Goal: Task Accomplishment & Management: Use online tool/utility

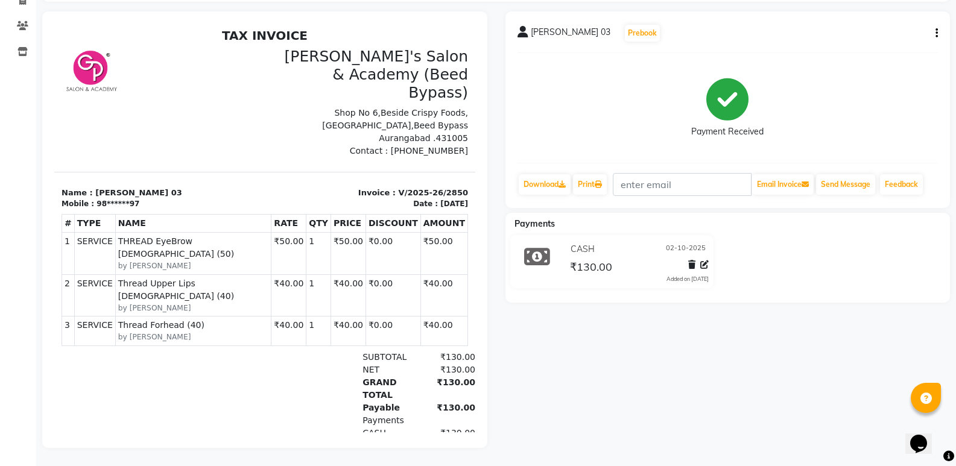
drag, startPoint x: 95, startPoint y: 340, endPoint x: 96, endPoint y: 270, distance: 70.6
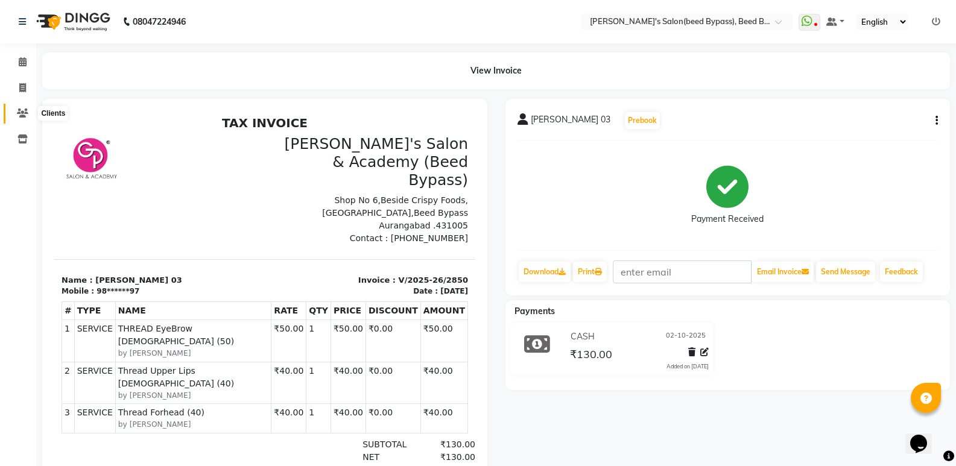
click at [27, 113] on icon at bounding box center [22, 113] width 11 height 9
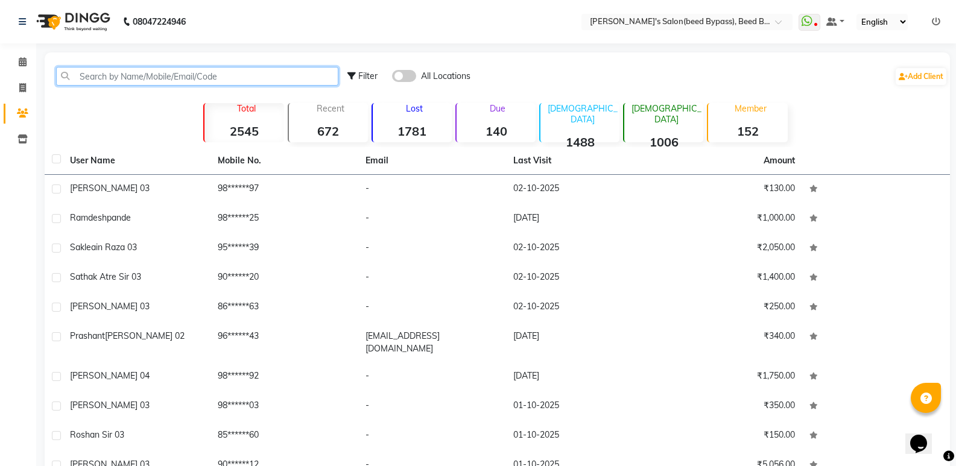
click at [83, 77] on input "text" at bounding box center [197, 76] width 282 height 19
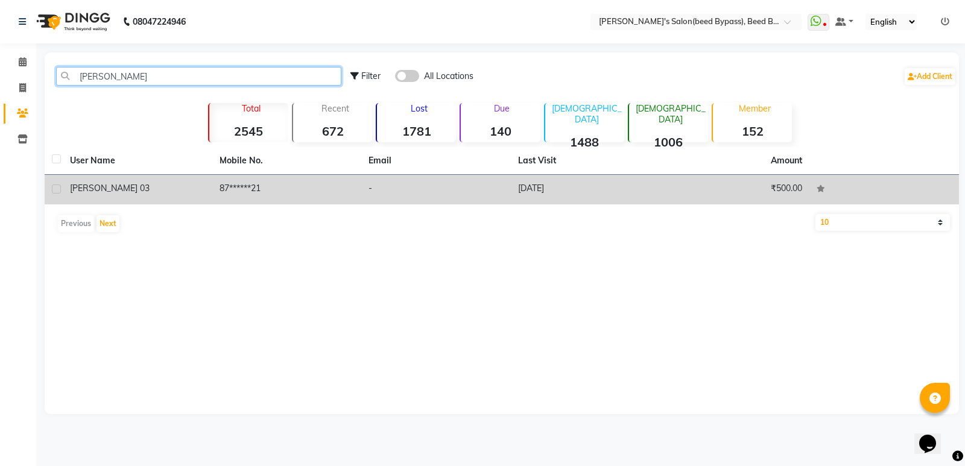
type input "[PERSON_NAME]"
click at [83, 191] on span "[PERSON_NAME] 03" at bounding box center [110, 188] width 80 height 11
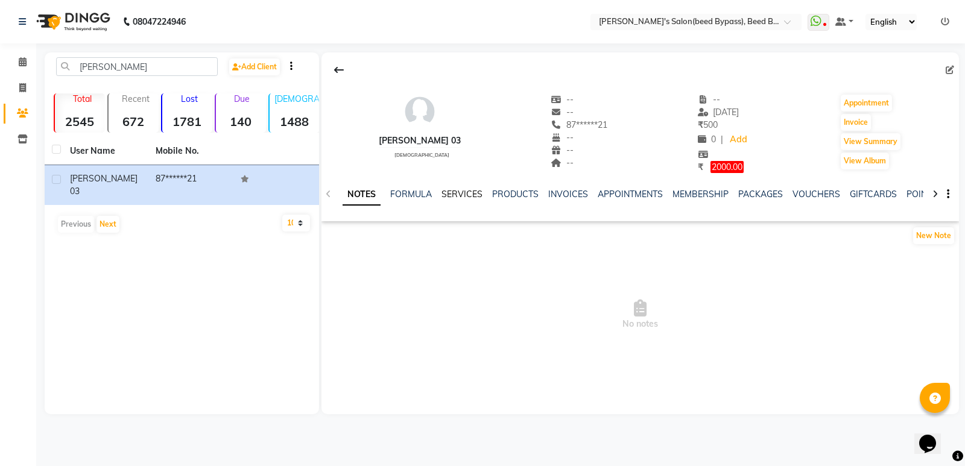
click at [457, 192] on link "SERVICES" at bounding box center [461, 194] width 41 height 11
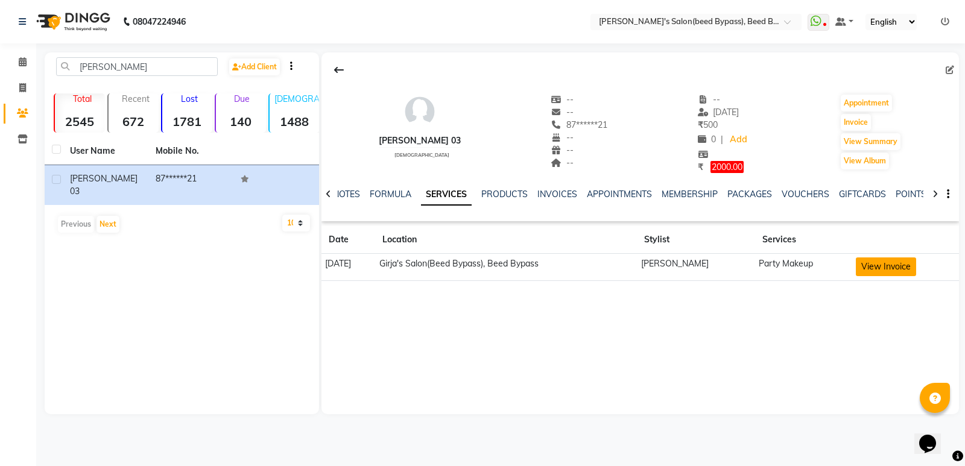
click at [903, 271] on button "View Invoice" at bounding box center [886, 266] width 60 height 19
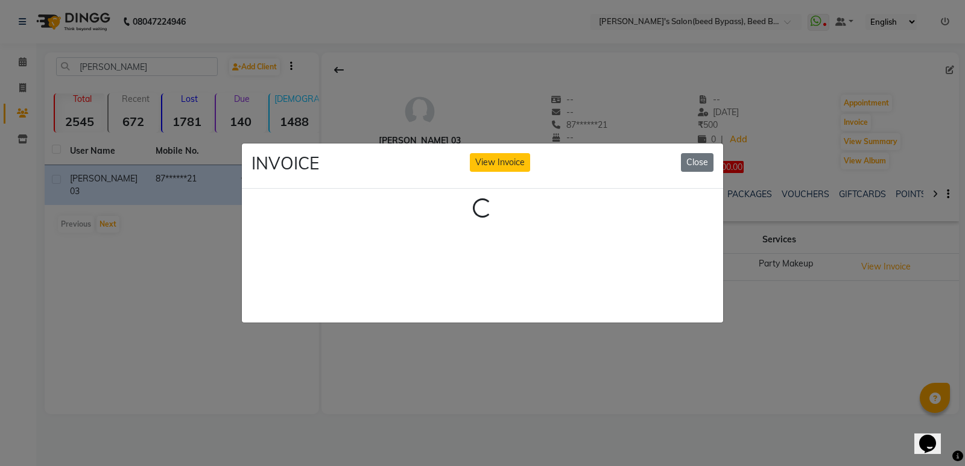
click at [886, 271] on ngb-modal-window "INVOICE View Invoice Close Loading..." at bounding box center [482, 233] width 965 height 466
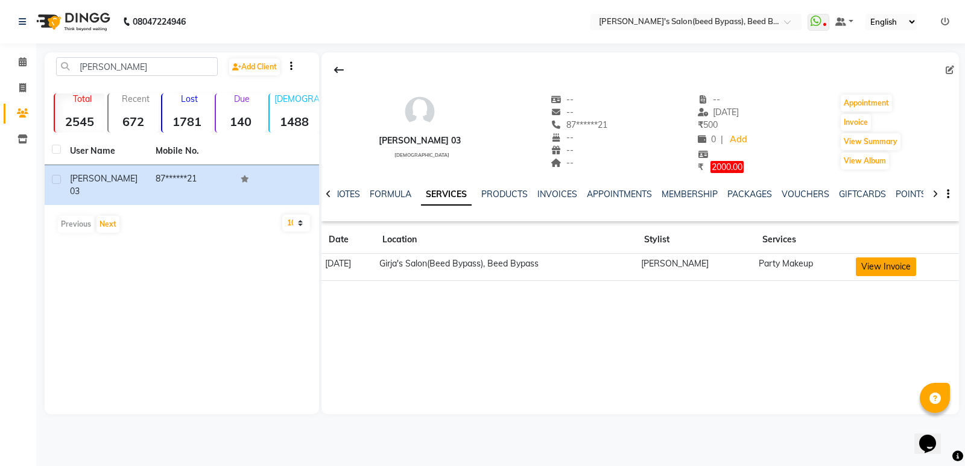
click at [888, 267] on button "View Invoice" at bounding box center [886, 266] width 60 height 19
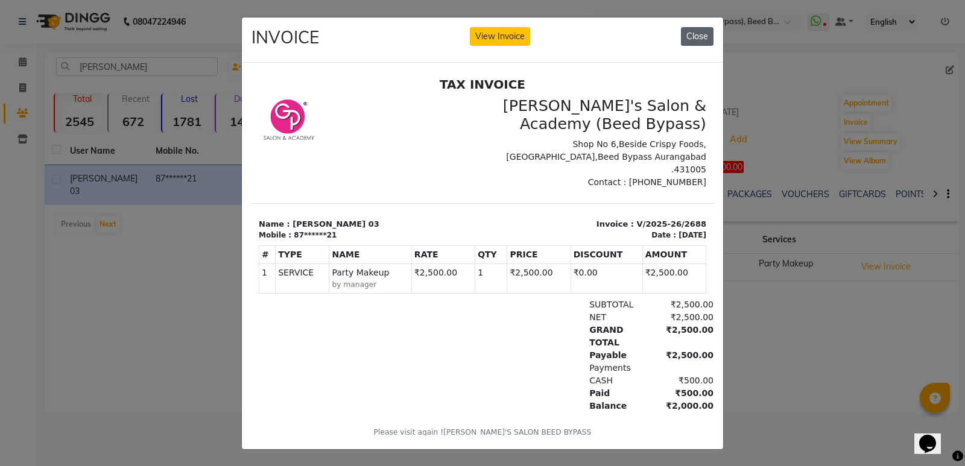
click at [701, 32] on button "Close" at bounding box center [697, 36] width 33 height 19
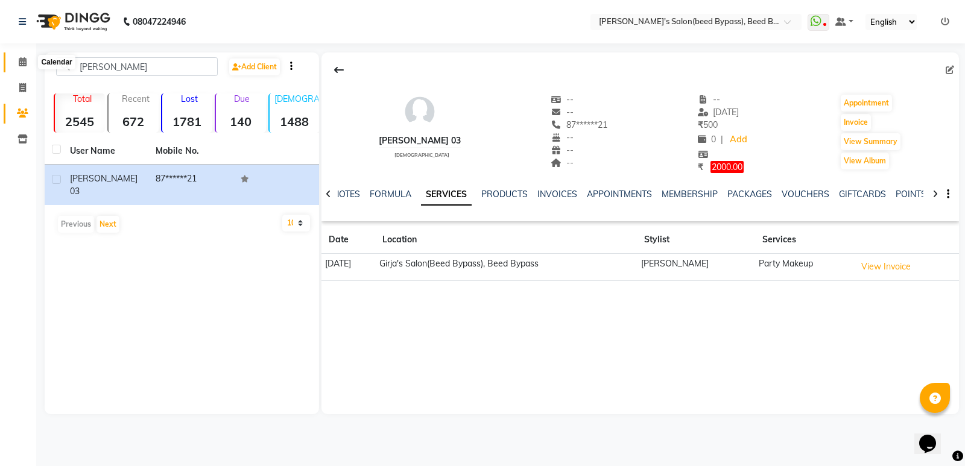
click at [22, 59] on icon at bounding box center [23, 61] width 8 height 9
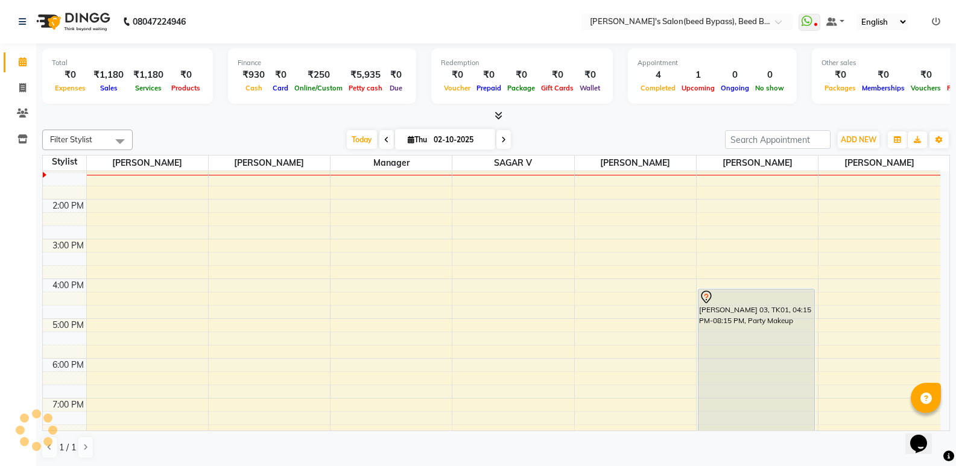
scroll to position [257, 0]
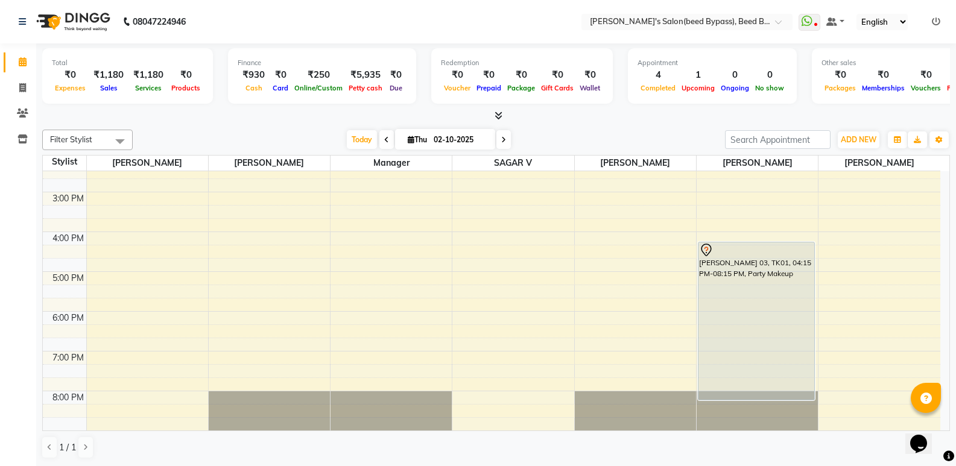
drag, startPoint x: 475, startPoint y: 233, endPoint x: 478, endPoint y: 221, distance: 12.4
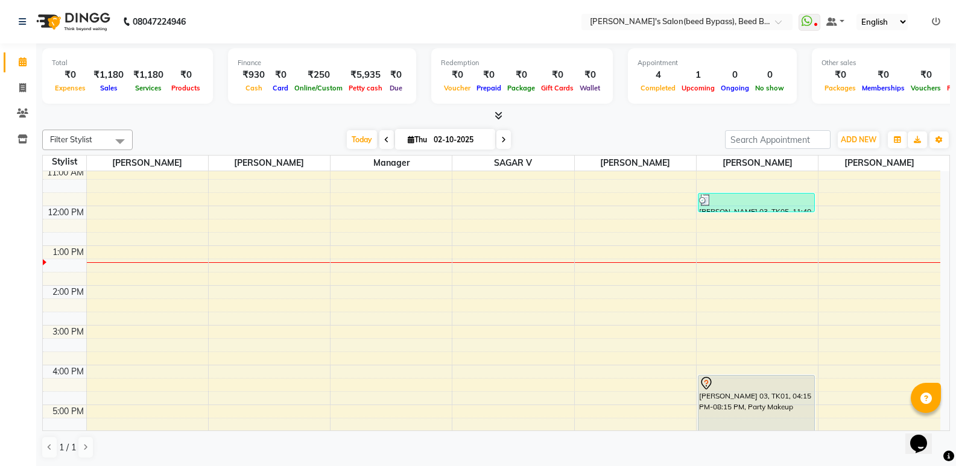
scroll to position [0, 0]
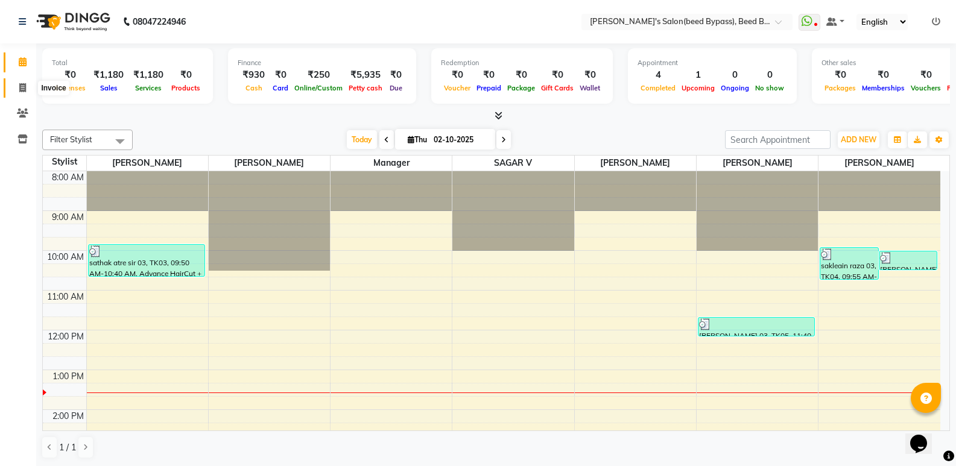
click at [25, 89] on icon at bounding box center [22, 87] width 7 height 9
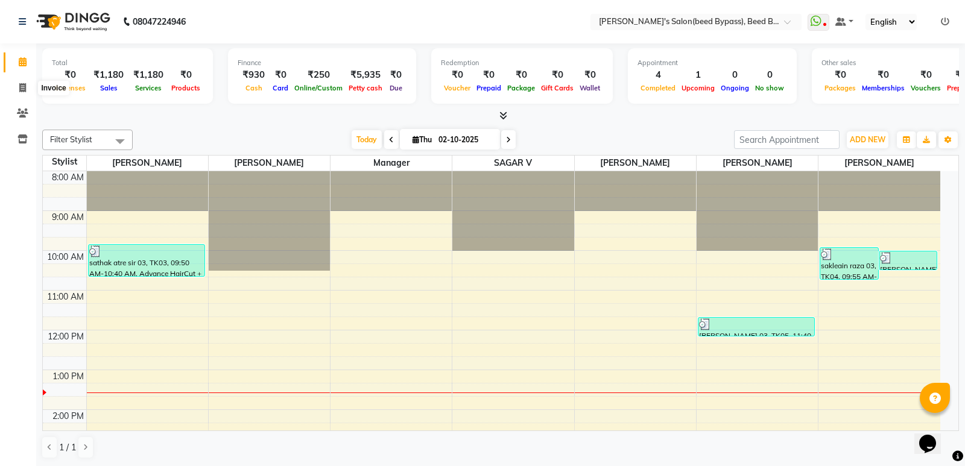
select select "service"
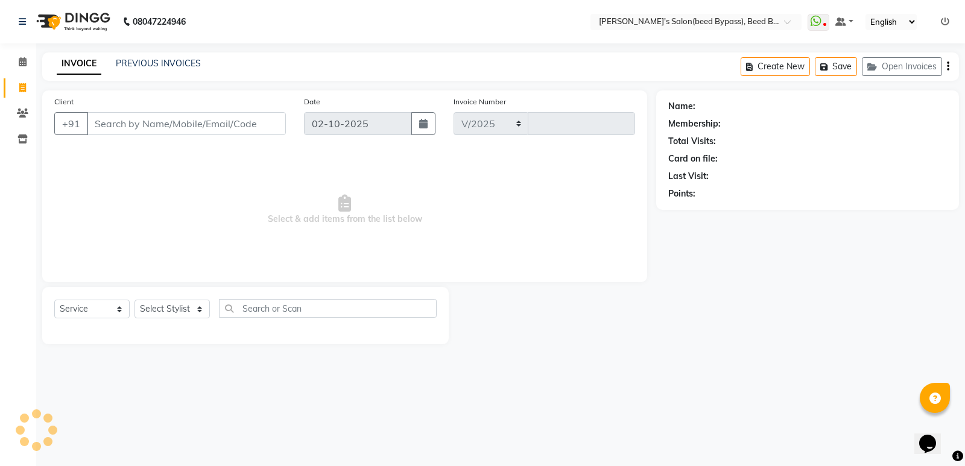
select select "4176"
type input "2851"
click at [189, 299] on div "Select Service Product Membership Package Voucher Prepaid Gift Card Select Styl…" at bounding box center [245, 313] width 382 height 28
click at [186, 312] on select "Select Stylist [PERSON_NAME] manager [PERSON_NAME] V sagar [PERSON_NAME] [PERSO…" at bounding box center [171, 309] width 75 height 19
select select "77699"
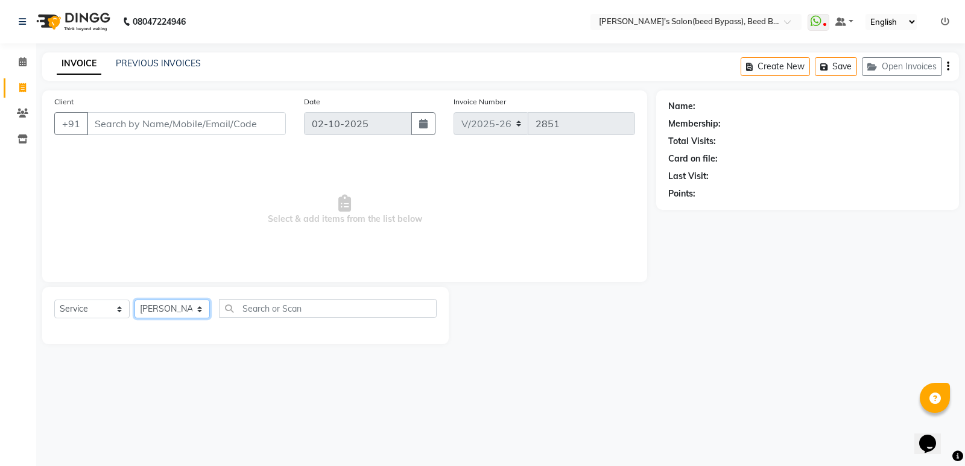
click at [134, 300] on select "Select Stylist [PERSON_NAME] manager [PERSON_NAME] V sagar [PERSON_NAME] [PERSO…" at bounding box center [171, 309] width 75 height 19
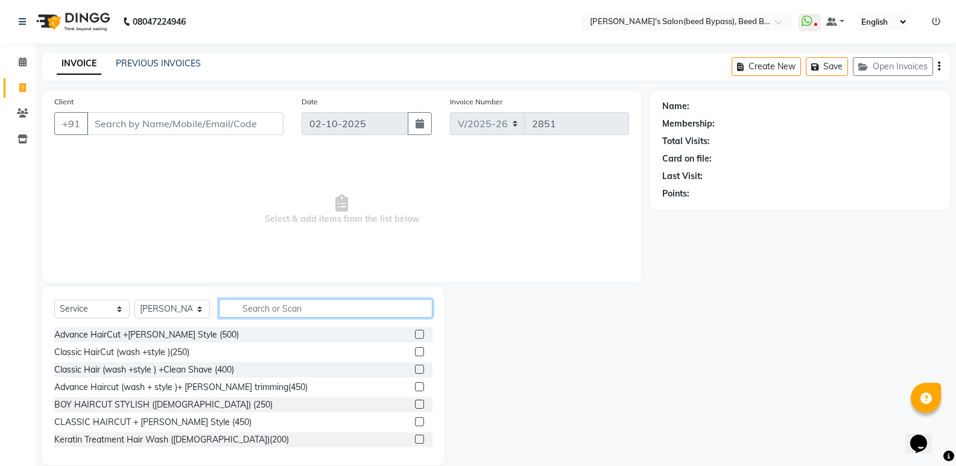
click at [277, 310] on input "text" at bounding box center [325, 308] width 213 height 19
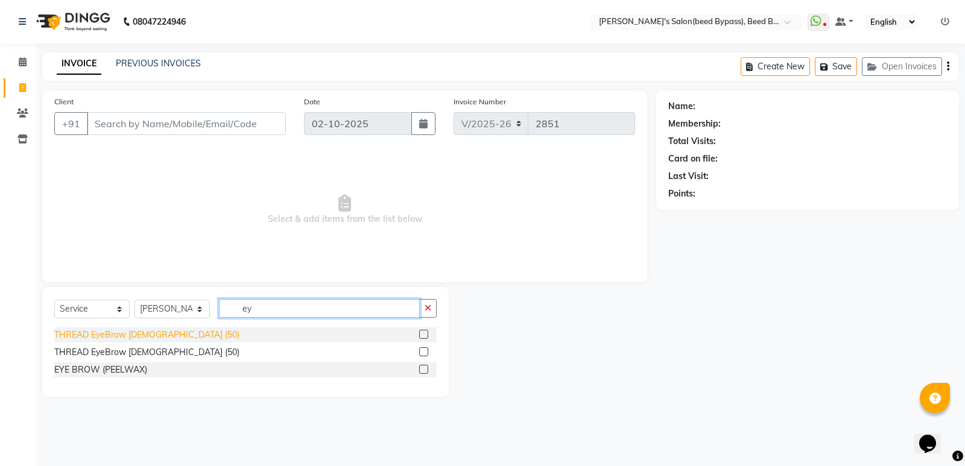
type input "ey"
drag, startPoint x: 129, startPoint y: 330, endPoint x: 165, endPoint y: 330, distance: 36.2
click at [130, 330] on div "THREAD EyeBrow [DEMOGRAPHIC_DATA] (50)" at bounding box center [146, 335] width 185 height 13
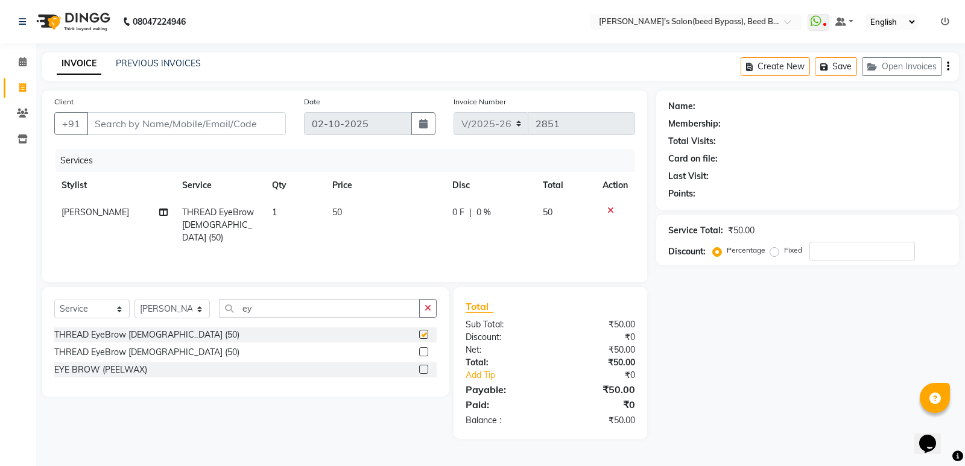
checkbox input "false"
click at [293, 315] on input "ey" at bounding box center [319, 308] width 201 height 19
type input "e"
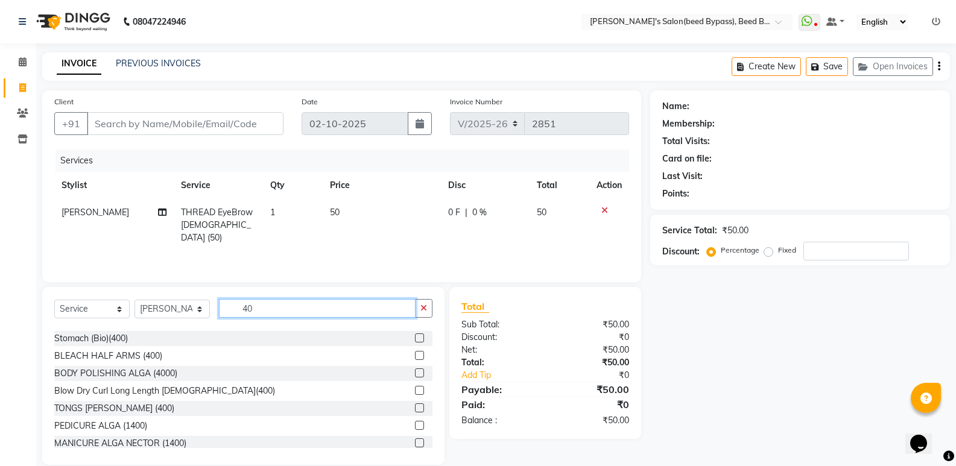
scroll to position [302, 0]
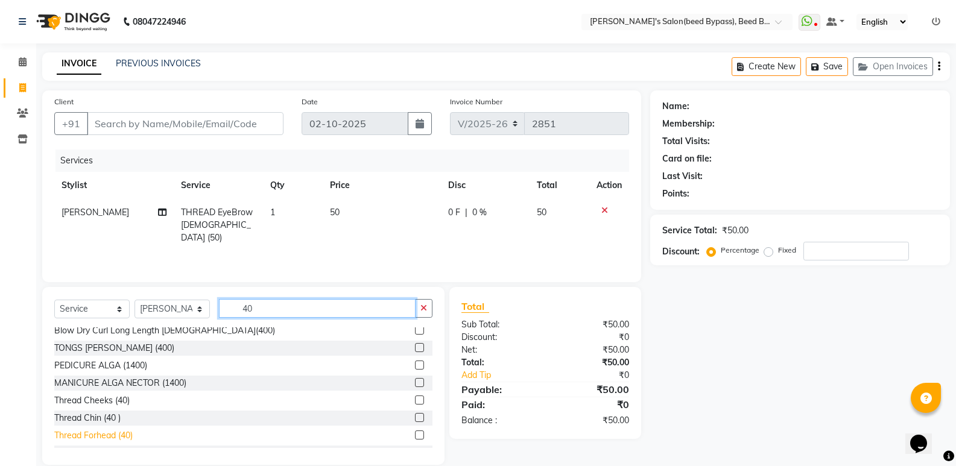
type input "40"
click at [101, 434] on div "Thread Forhead (40)" at bounding box center [93, 435] width 78 height 13
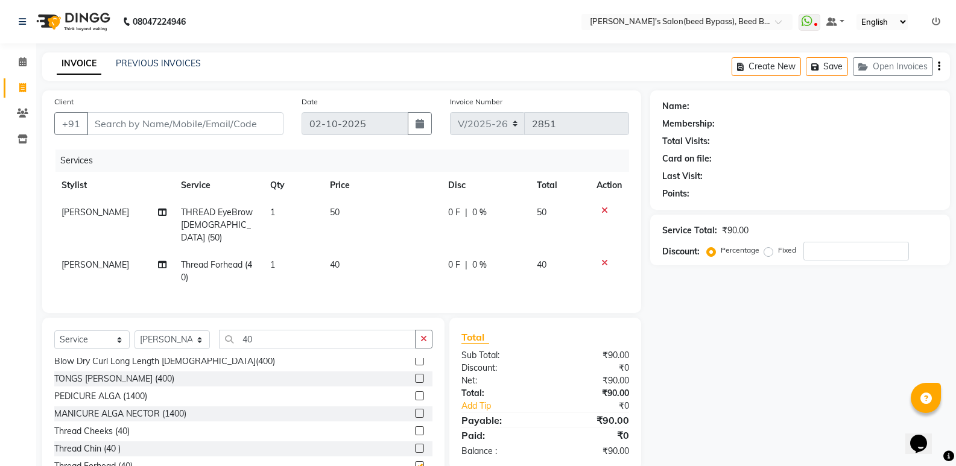
checkbox input "false"
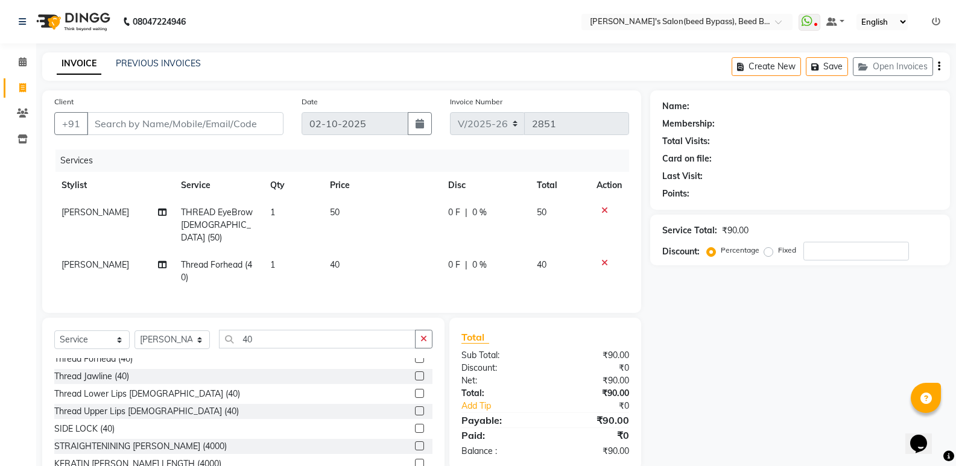
scroll to position [422, 0]
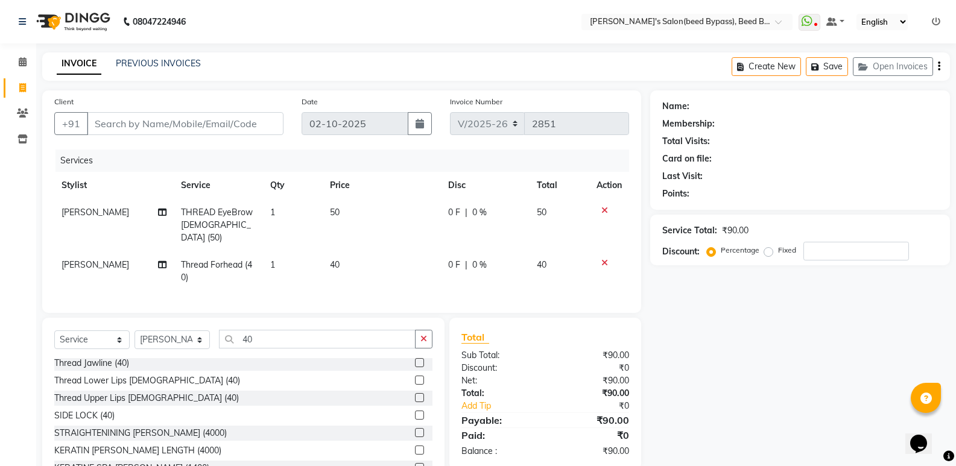
drag, startPoint x: 140, startPoint y: 394, endPoint x: 171, endPoint y: 368, distance: 40.2
click at [141, 394] on div "Thread Upper Lips [DEMOGRAPHIC_DATA] (40)" at bounding box center [146, 398] width 185 height 13
checkbox input "false"
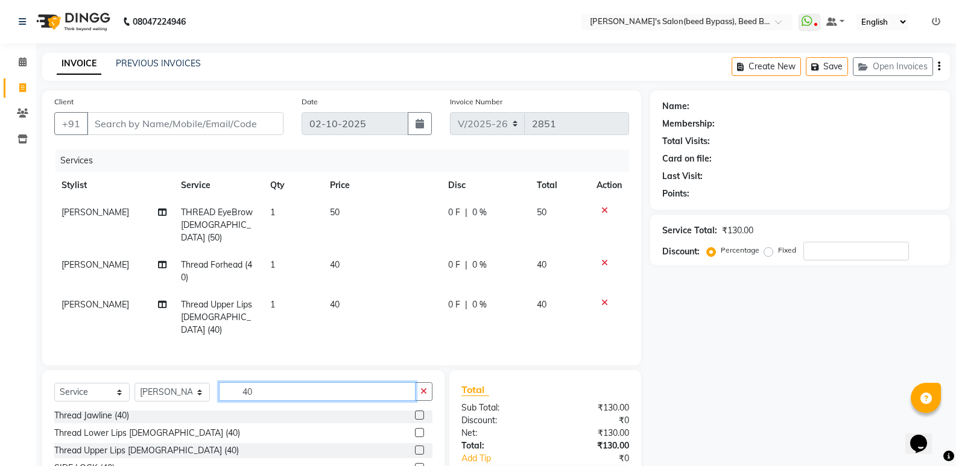
click at [266, 382] on input "40" at bounding box center [317, 391] width 197 height 19
type input "4"
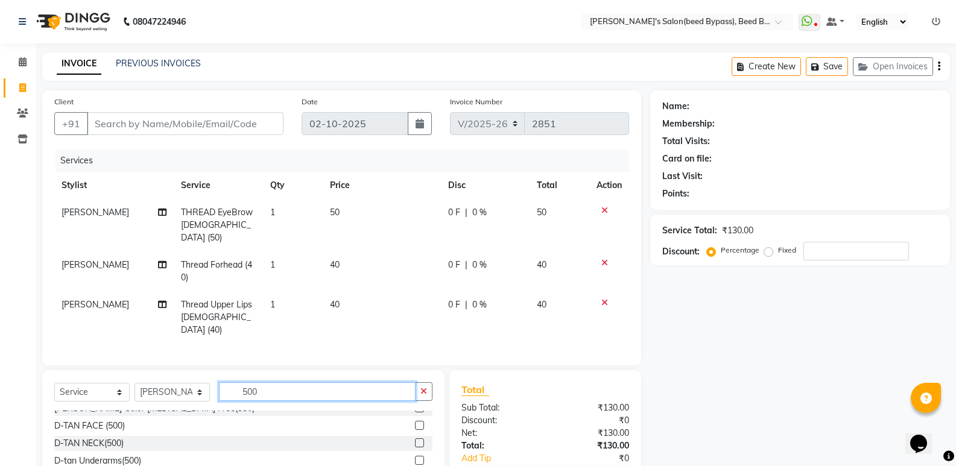
scroll to position [55, 0]
type input "500"
click at [89, 420] on div "D-TAN FACE (500)" at bounding box center [89, 426] width 71 height 13
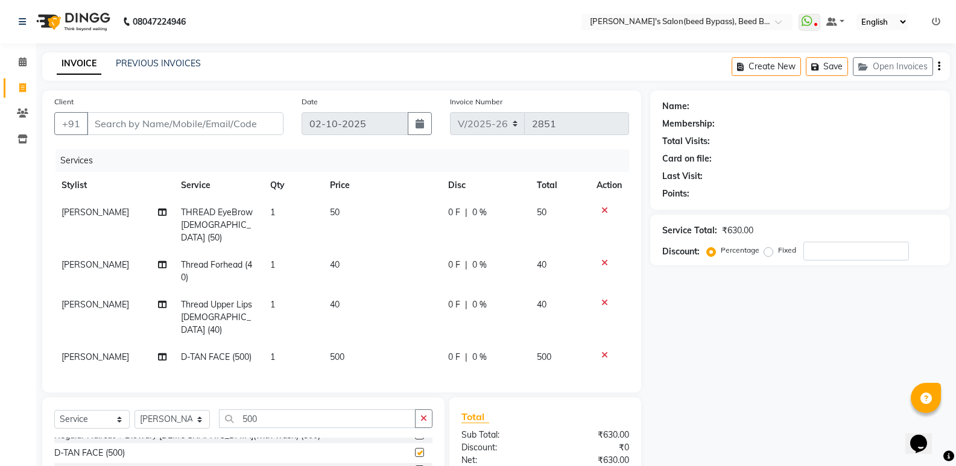
checkbox input "false"
click at [354, 344] on td "500" at bounding box center [382, 357] width 118 height 27
select select "77699"
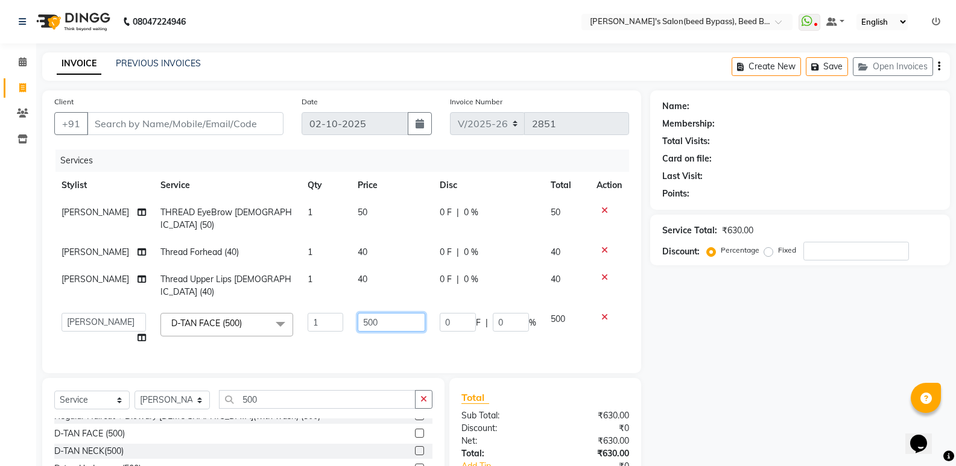
click at [393, 313] on input "500" at bounding box center [392, 322] width 68 height 19
type input "5"
type input "700"
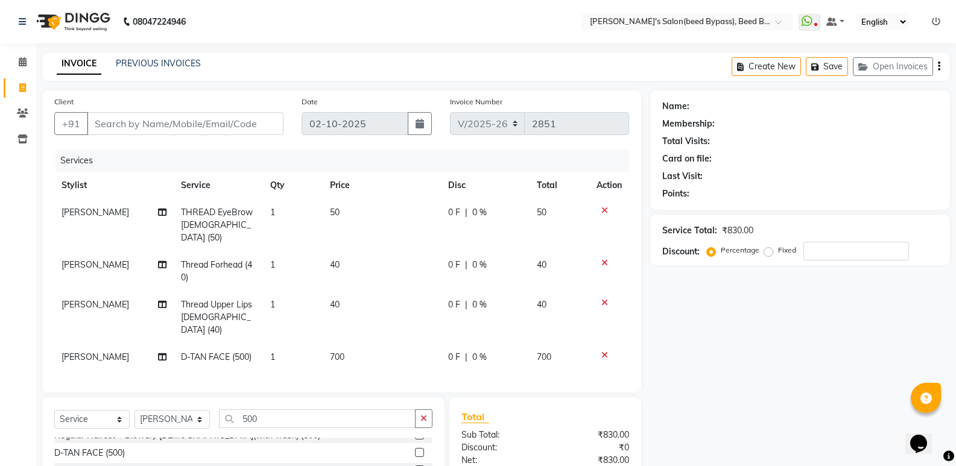
click at [461, 314] on tbody "[PERSON_NAME] THREAD EyeBrow [DEMOGRAPHIC_DATA] (50) 1 50 0 F | 0 % 50 [PERSON_…" at bounding box center [341, 285] width 575 height 172
click at [279, 409] on input "500" at bounding box center [317, 418] width 197 height 19
type input "5"
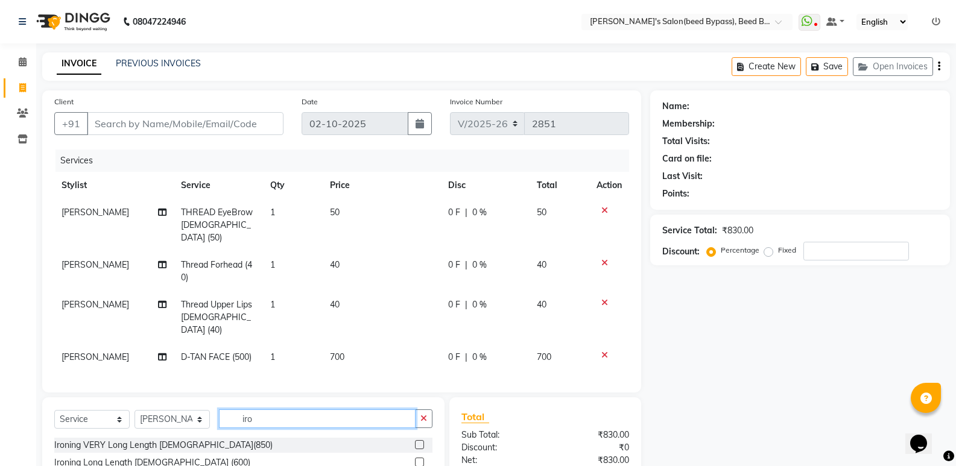
scroll to position [60, 0]
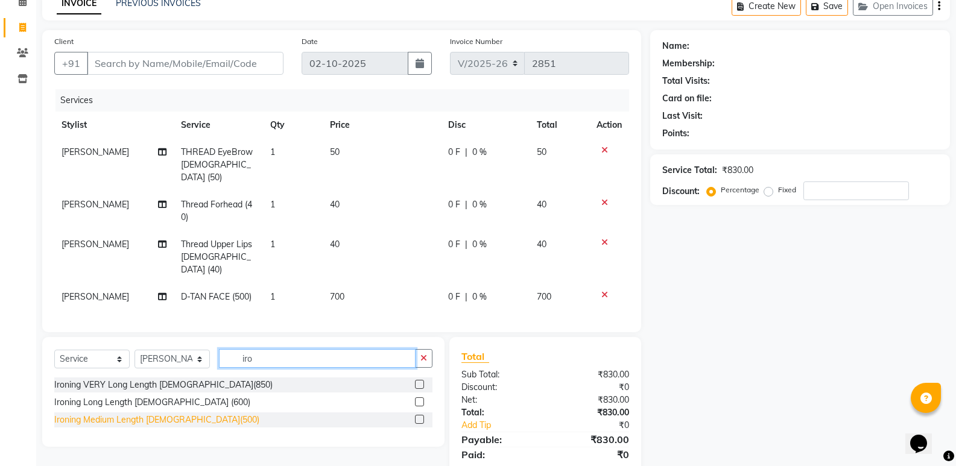
type input "iro"
click at [153, 414] on div "Ironing Medium Length [DEMOGRAPHIC_DATA](500)" at bounding box center [156, 420] width 205 height 13
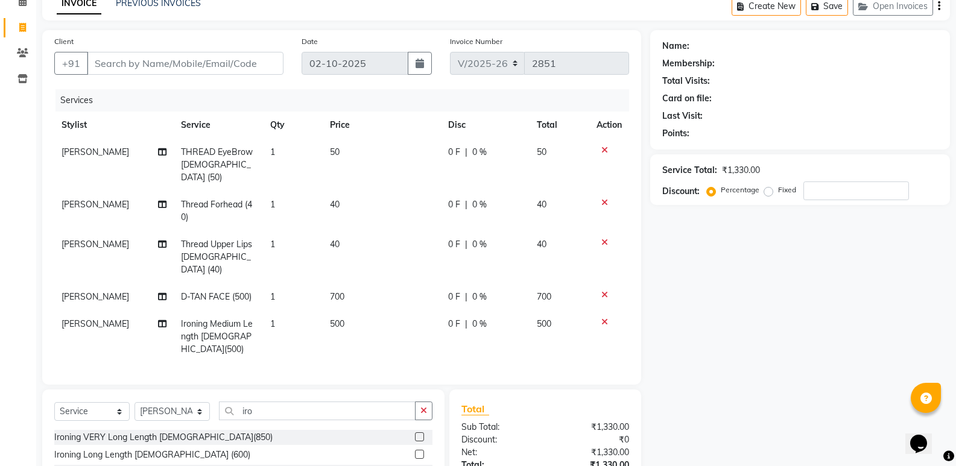
checkbox input "false"
click at [275, 402] on input "iro" at bounding box center [317, 411] width 197 height 19
type input "i"
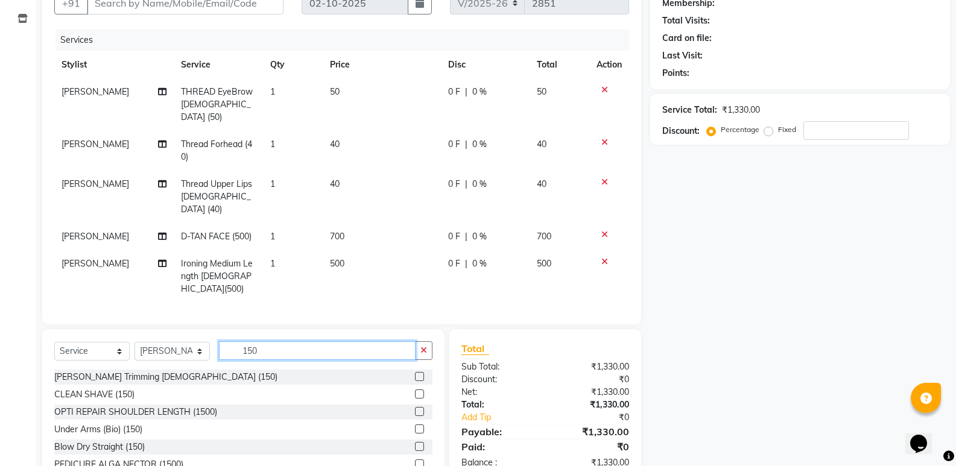
scroll to position [151, 0]
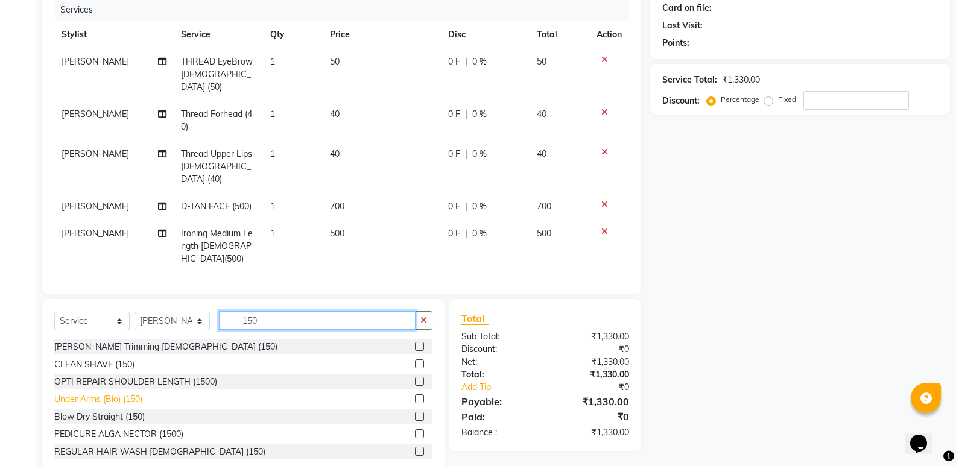
type input "150"
click at [116, 393] on div "Under Arms (Bio) (150)" at bounding box center [98, 399] width 88 height 13
checkbox input "false"
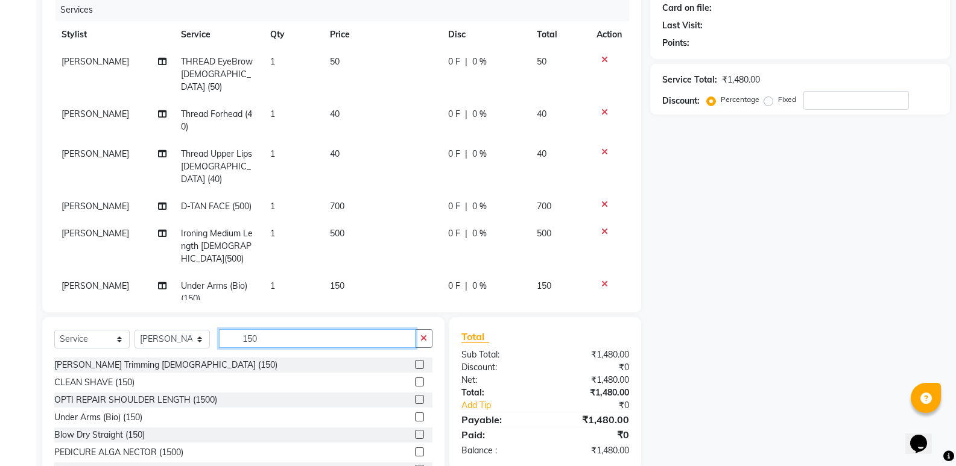
click at [268, 332] on input "150" at bounding box center [317, 338] width 197 height 19
type input "1"
type input "350"
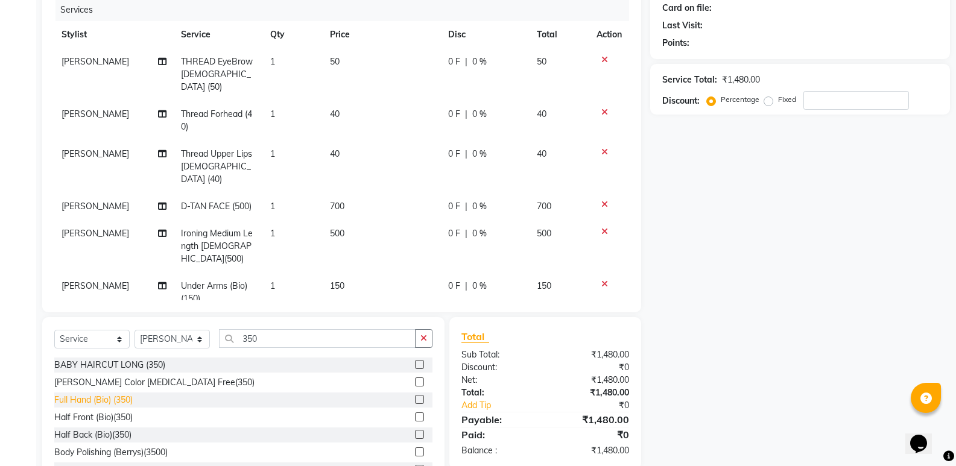
click at [67, 394] on div "Full Hand (Bio) (350)" at bounding box center [93, 400] width 78 height 13
checkbox input "false"
click at [279, 347] on input "350" at bounding box center [317, 338] width 197 height 19
type input "3"
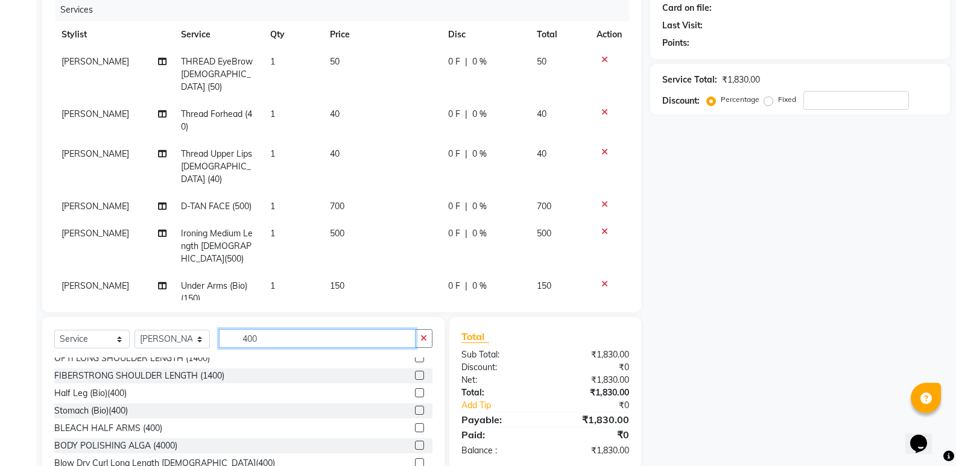
scroll to position [145, 0]
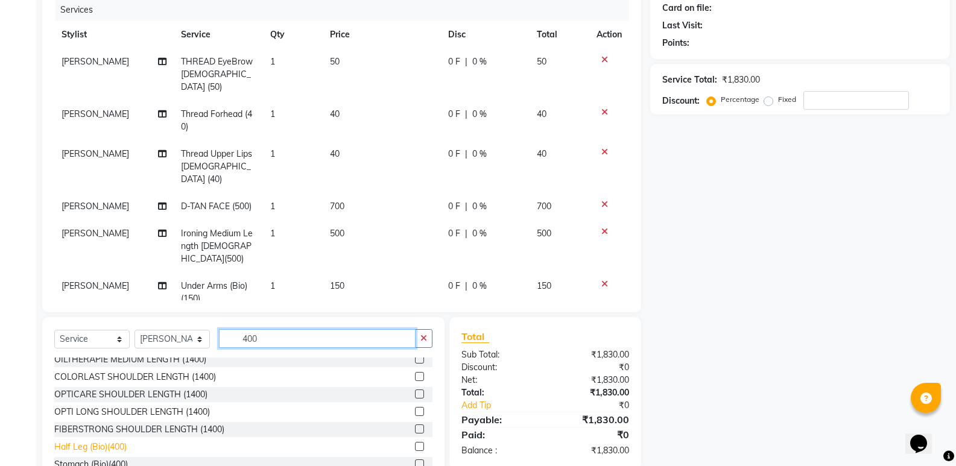
type input "400"
click at [102, 445] on div "Half Leg (Bio)(400)" at bounding box center [90, 447] width 72 height 13
checkbox input "false"
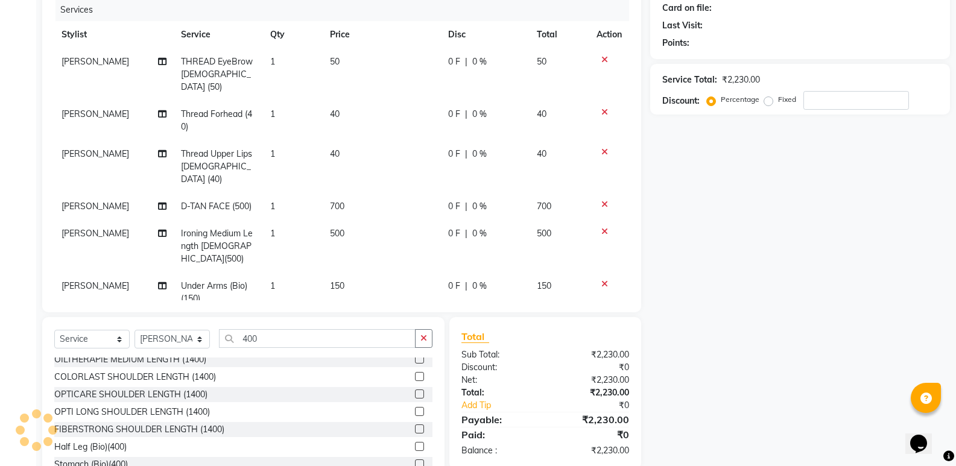
scroll to position [0, 0]
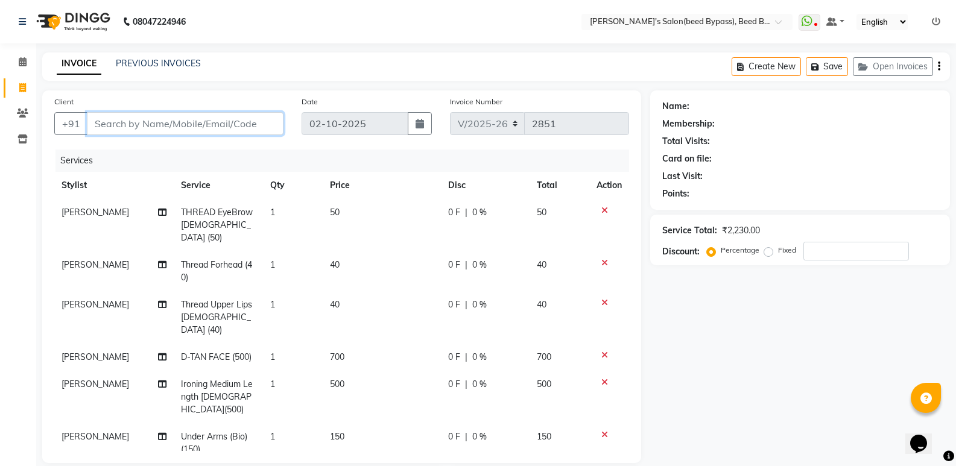
click at [152, 119] on input "Client" at bounding box center [185, 123] width 197 height 23
type input "9"
type input "0"
type input "9166661803"
click at [259, 124] on span "Add Client" at bounding box center [253, 124] width 48 height 12
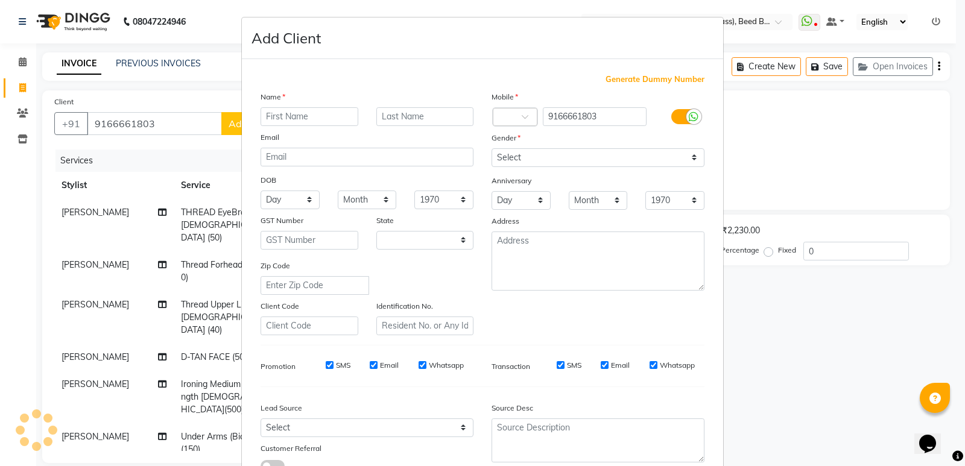
select select "22"
type input "[PERSON_NAME] 03"
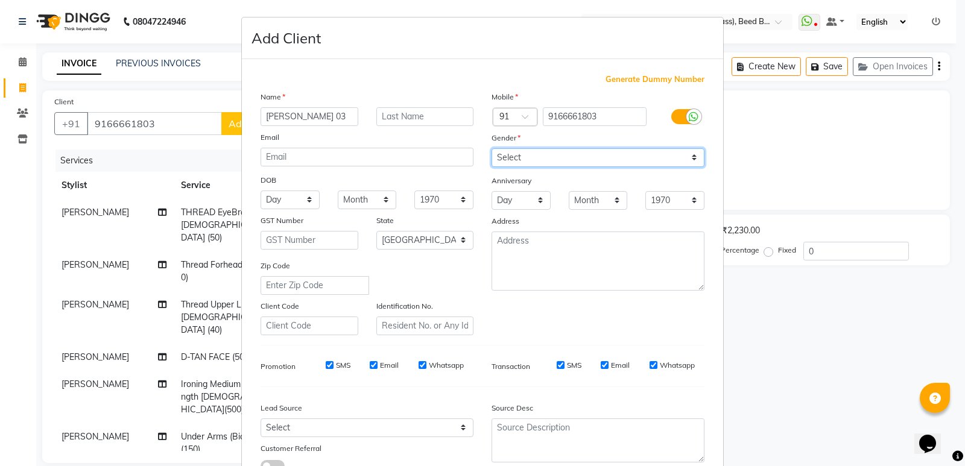
click at [510, 160] on select "Select [DEMOGRAPHIC_DATA] [DEMOGRAPHIC_DATA] Other Prefer Not To Say" at bounding box center [597, 157] width 213 height 19
select select "[DEMOGRAPHIC_DATA]"
click at [491, 148] on select "Select [DEMOGRAPHIC_DATA] [DEMOGRAPHIC_DATA] Other Prefer Not To Say" at bounding box center [597, 157] width 213 height 19
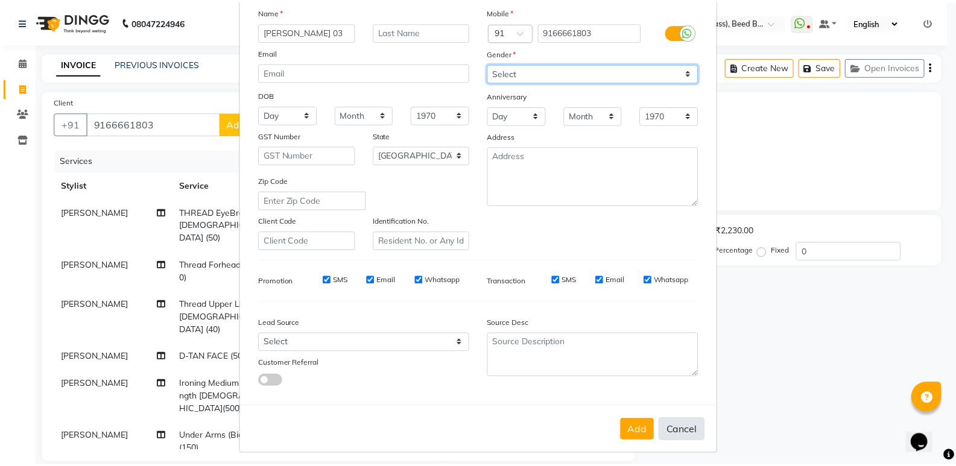
scroll to position [90, 0]
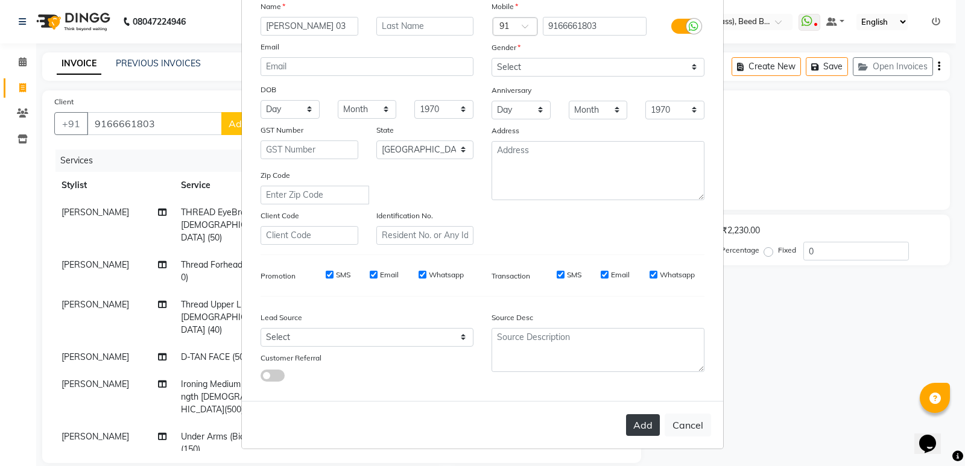
click at [630, 423] on button "Add" at bounding box center [643, 425] width 34 height 22
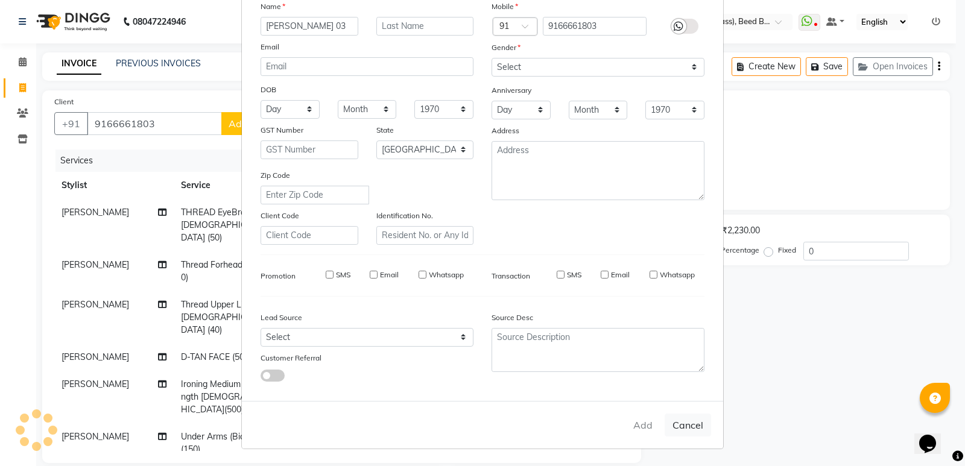
type input "91******03"
select select
select select "null"
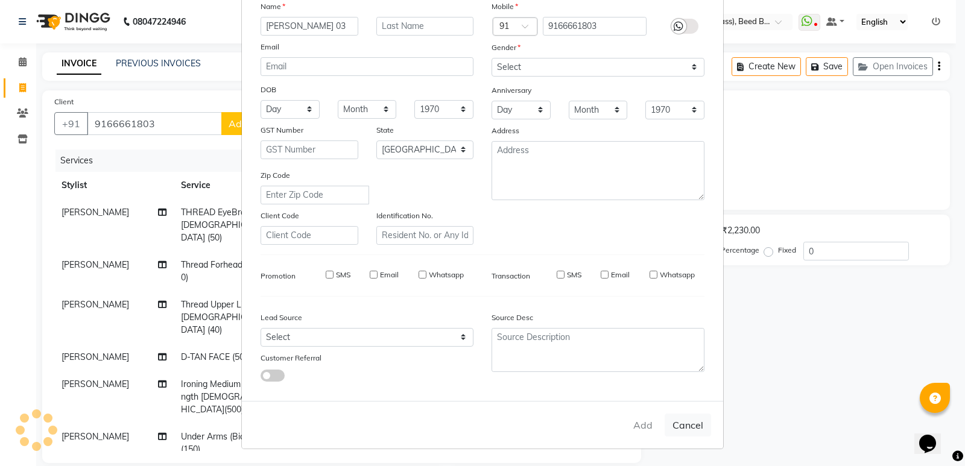
select select
checkbox input "false"
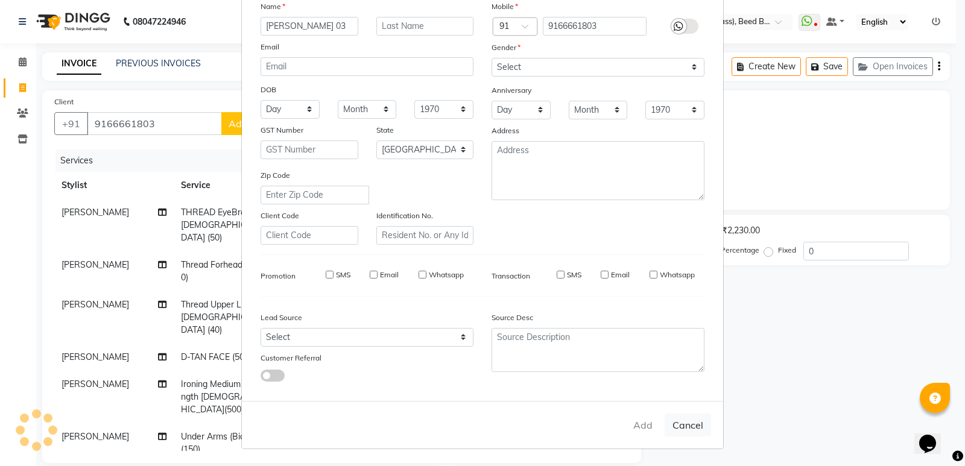
checkbox input "false"
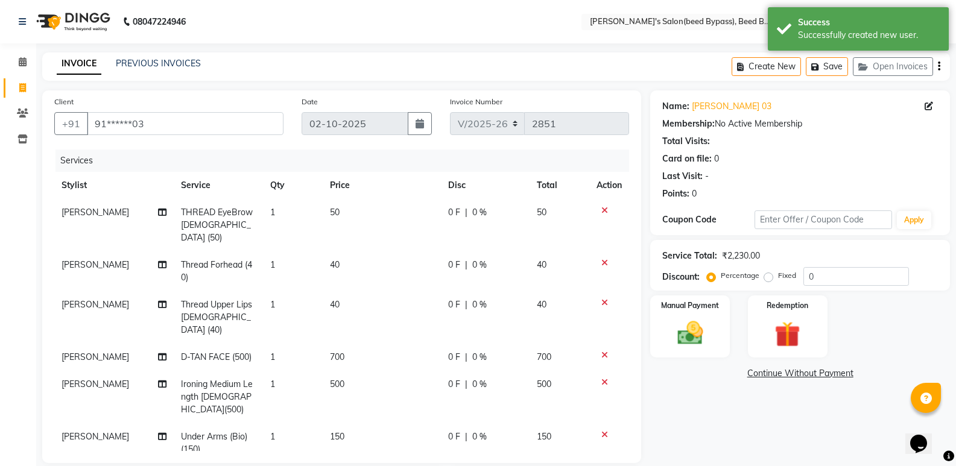
scroll to position [181, 0]
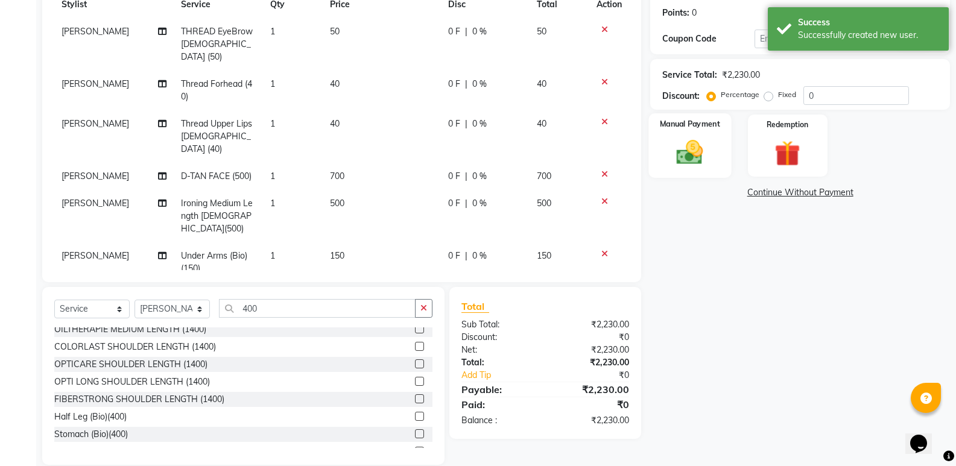
click at [699, 156] on img at bounding box center [689, 152] width 43 height 31
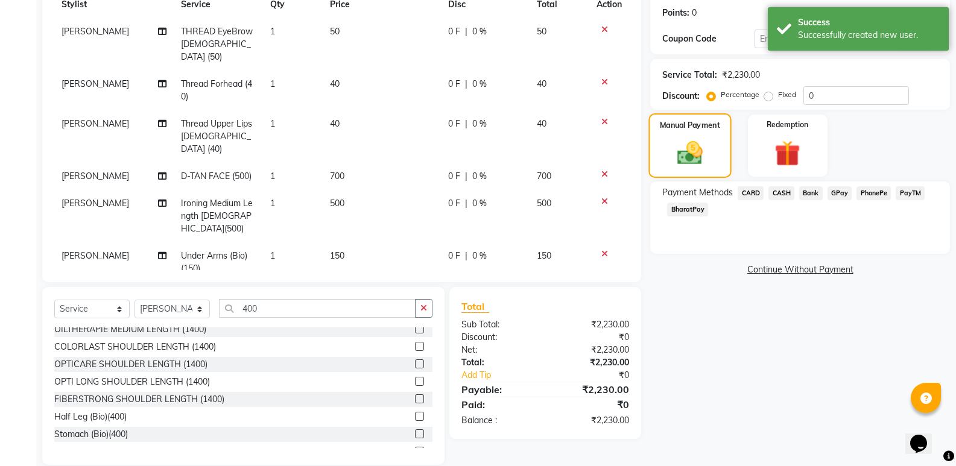
scroll to position [198, 0]
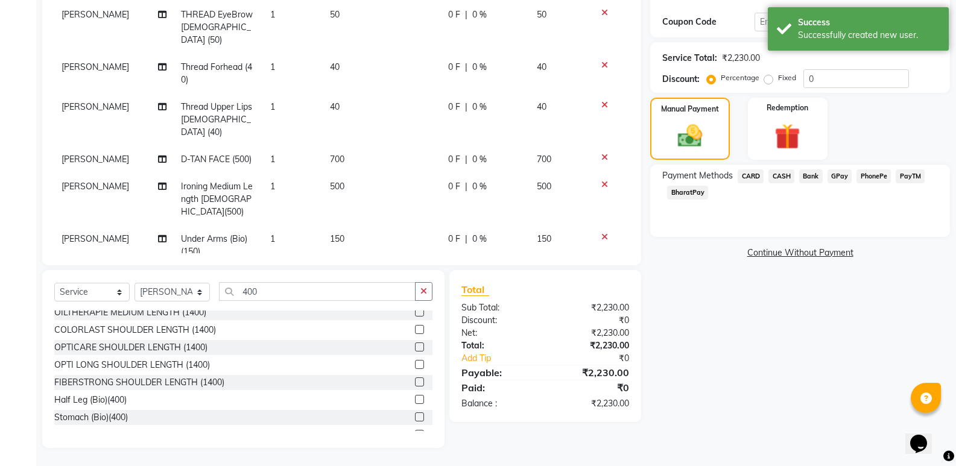
click at [878, 172] on span "PhonePe" at bounding box center [873, 176] width 34 height 14
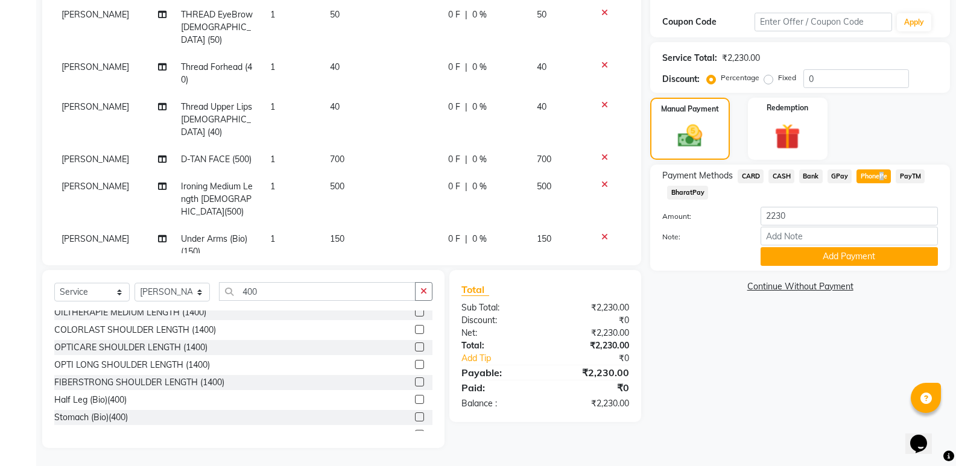
scroll to position [72, 0]
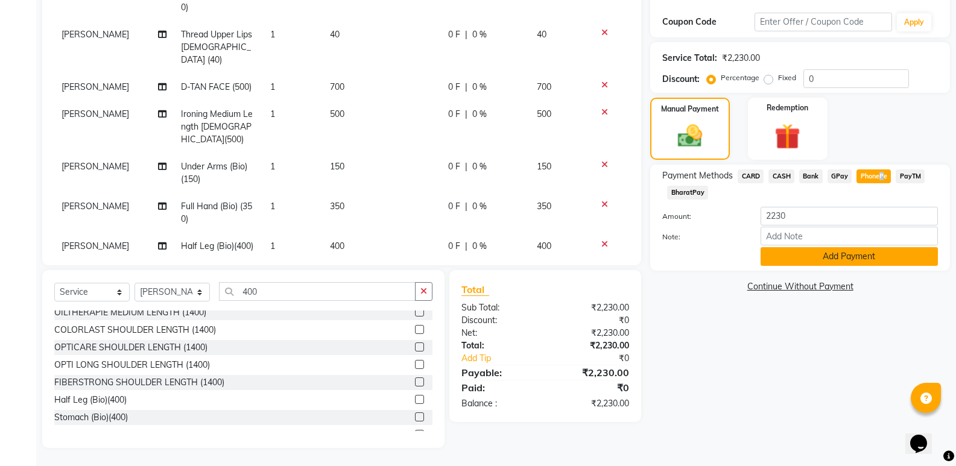
click at [860, 253] on button "Add Payment" at bounding box center [848, 256] width 177 height 19
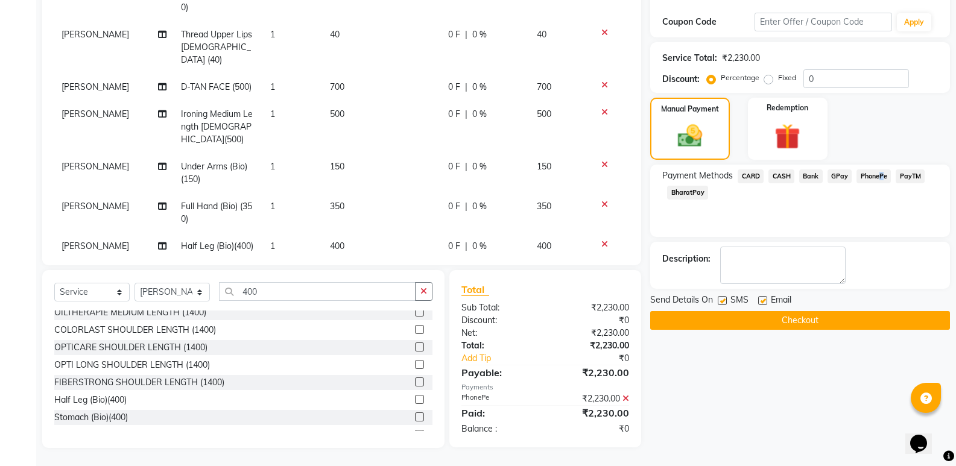
click at [815, 323] on button "Checkout" at bounding box center [800, 320] width 300 height 19
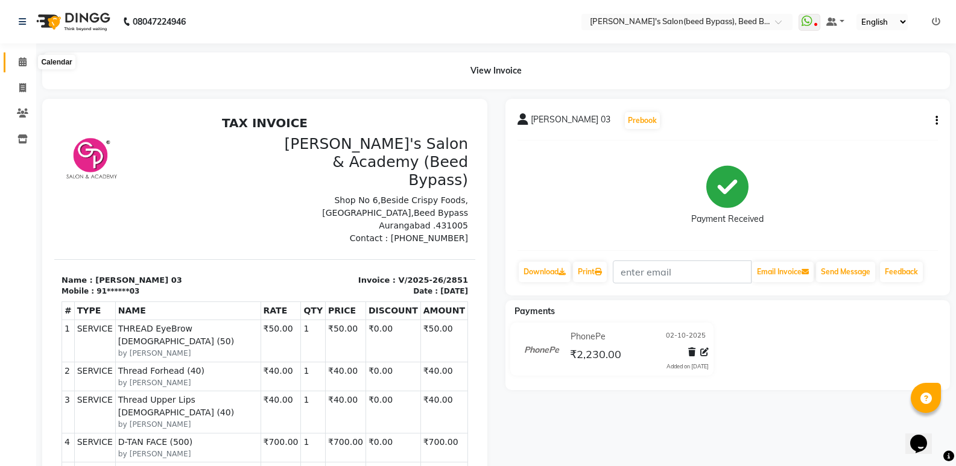
click at [19, 62] on icon at bounding box center [23, 61] width 8 height 9
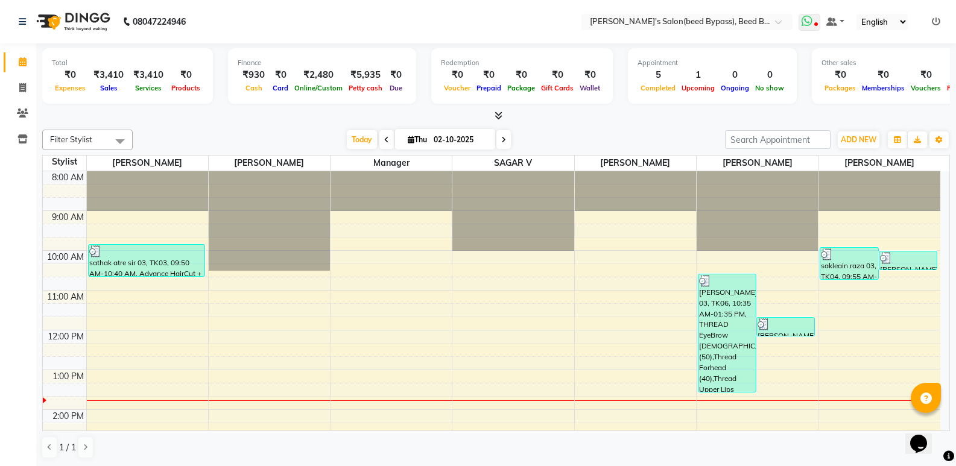
click at [809, 28] on span at bounding box center [809, 22] width 22 height 17
